Goal: Transaction & Acquisition: Subscribe to service/newsletter

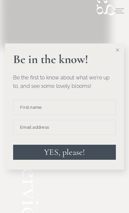
scroll to position [581, 0]
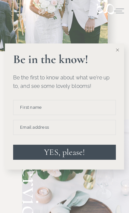
click at [45, 115] on input at bounding box center [64, 107] width 102 height 15
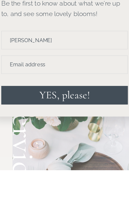
type input "Catherine Deroche"
click at [27, 36] on input at bounding box center [49, 35] width 102 height 15
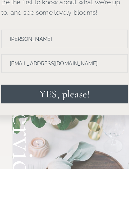
type input "Kpdboyz4@aol.com"
click at [46, 59] on span "YES, please!" at bounding box center [49, 59] width 41 height 10
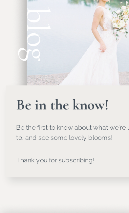
scroll to position [312, 0]
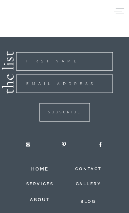
scroll to position [1616, 0]
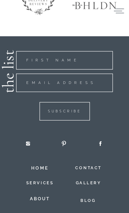
click at [87, 169] on h2 "contact" at bounding box center [88, 166] width 27 height 7
